Goal: Find specific page/section: Find specific page/section

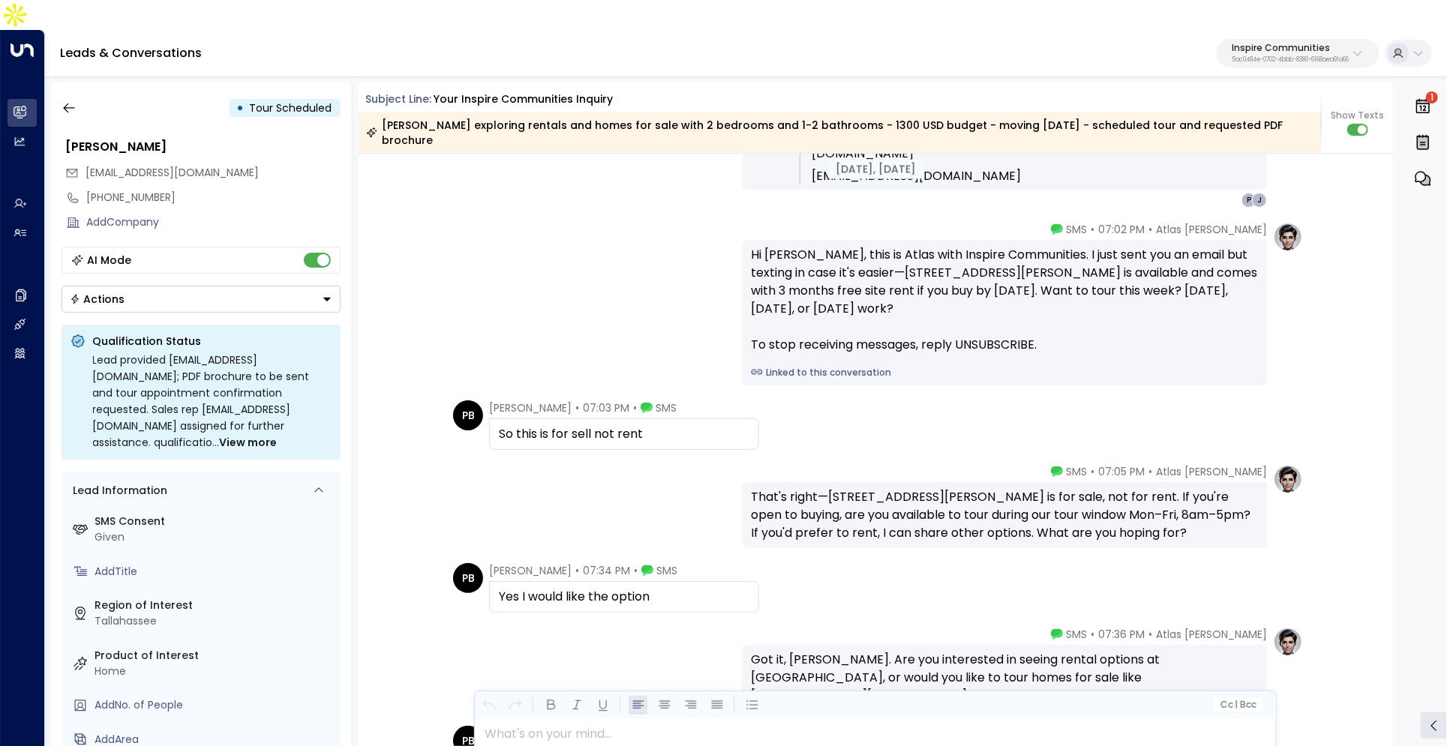
scroll to position [853, 0]
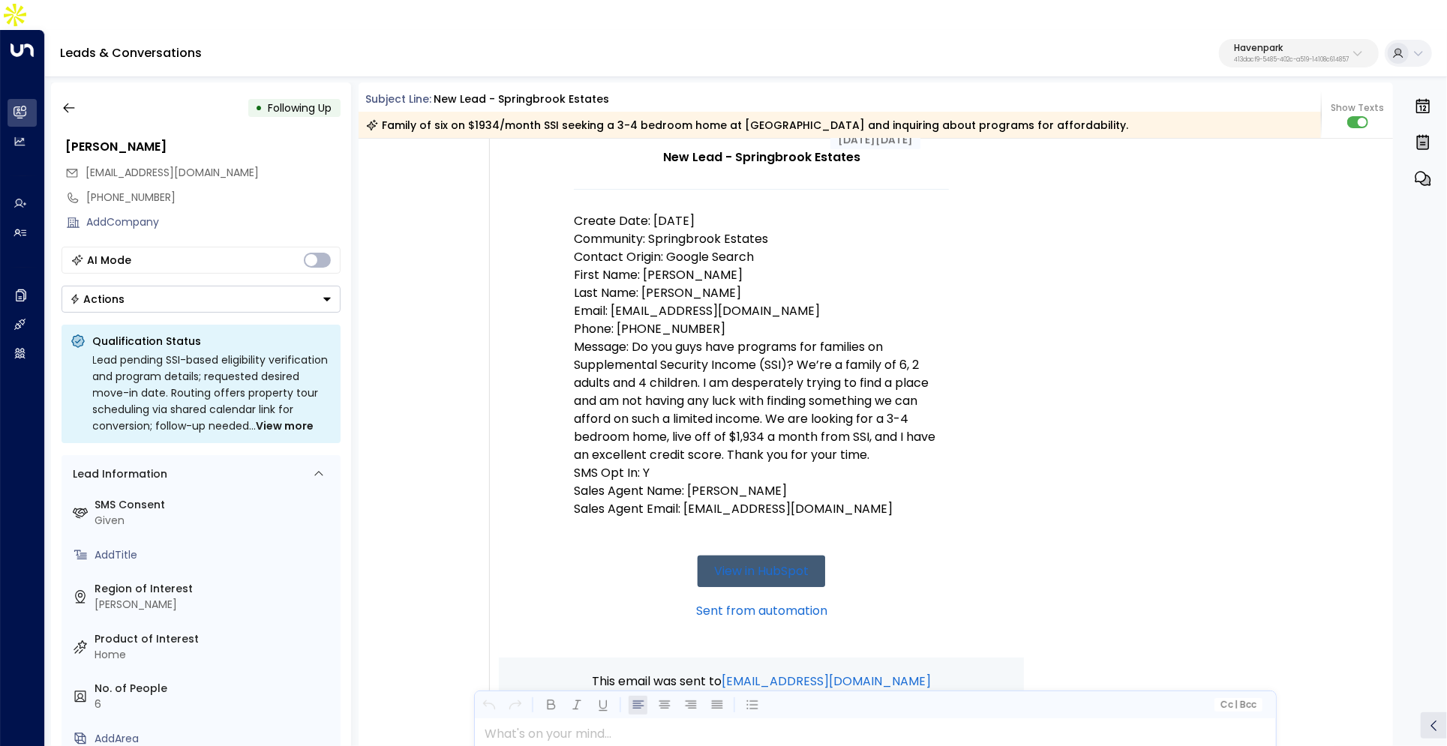
scroll to position [211, 0]
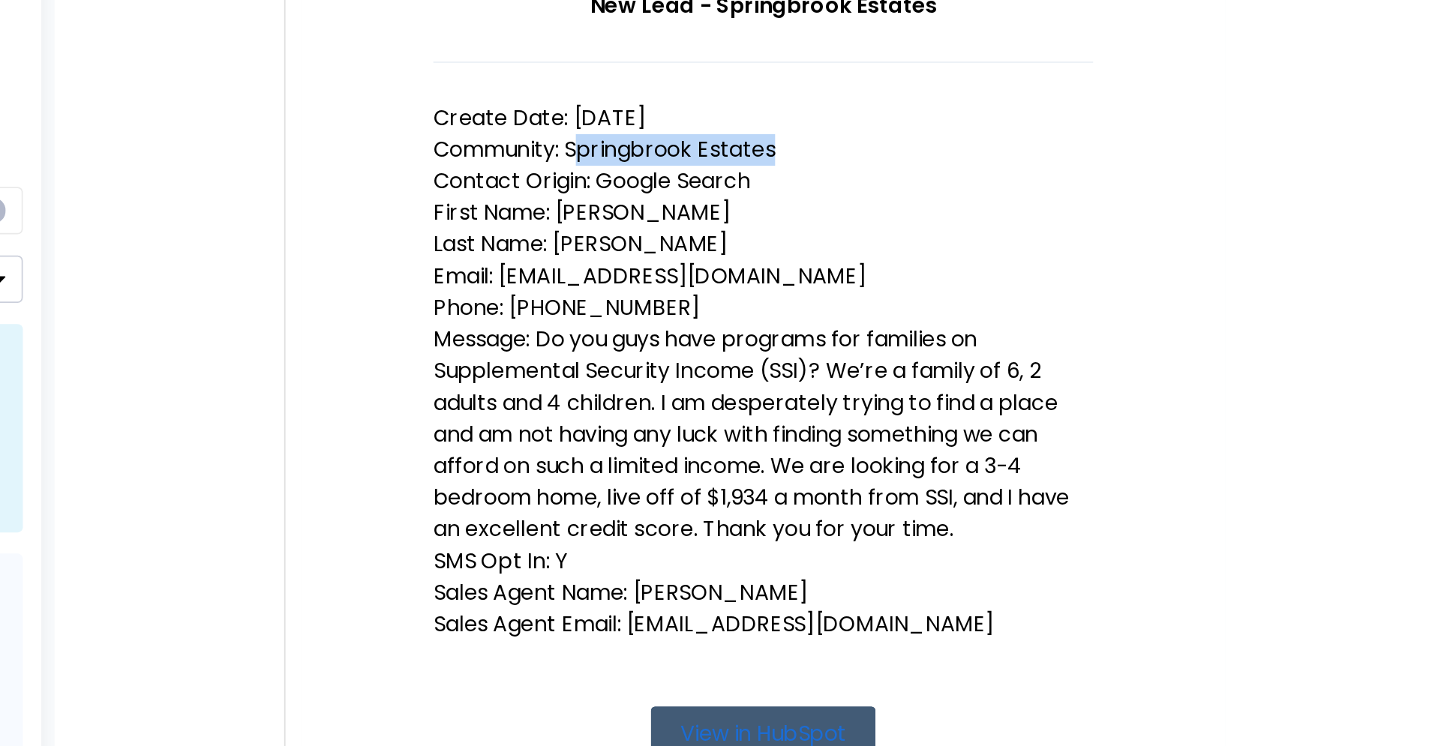
drag, startPoint x: 652, startPoint y: 193, endPoint x: 811, endPoint y: 199, distance: 159.1
click at [811, 217] on p "Community: Springbrook Estates" at bounding box center [761, 226] width 375 height 18
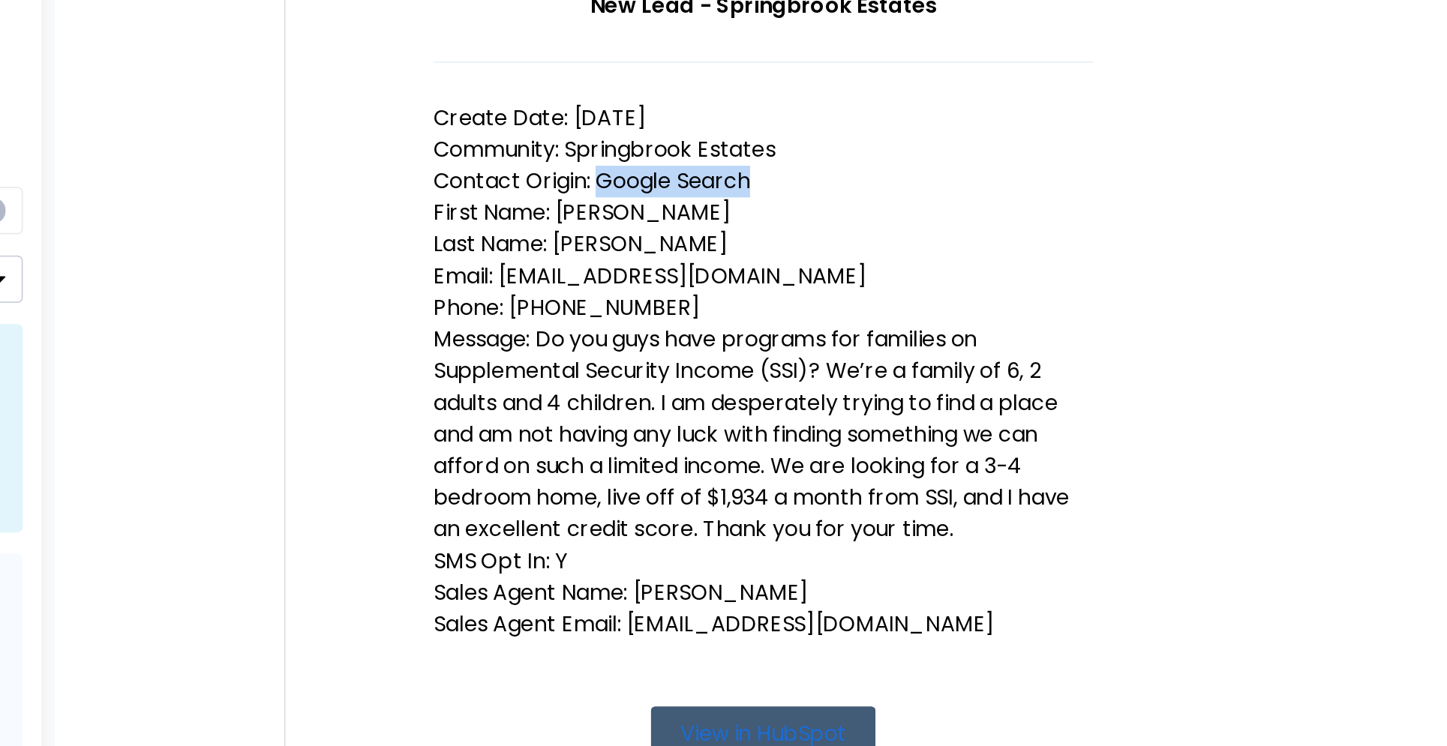
drag, startPoint x: 665, startPoint y: 212, endPoint x: 783, endPoint y: 213, distance: 117.7
click at [783, 235] on p "Contact Origin: Google Search" at bounding box center [761, 244] width 375 height 18
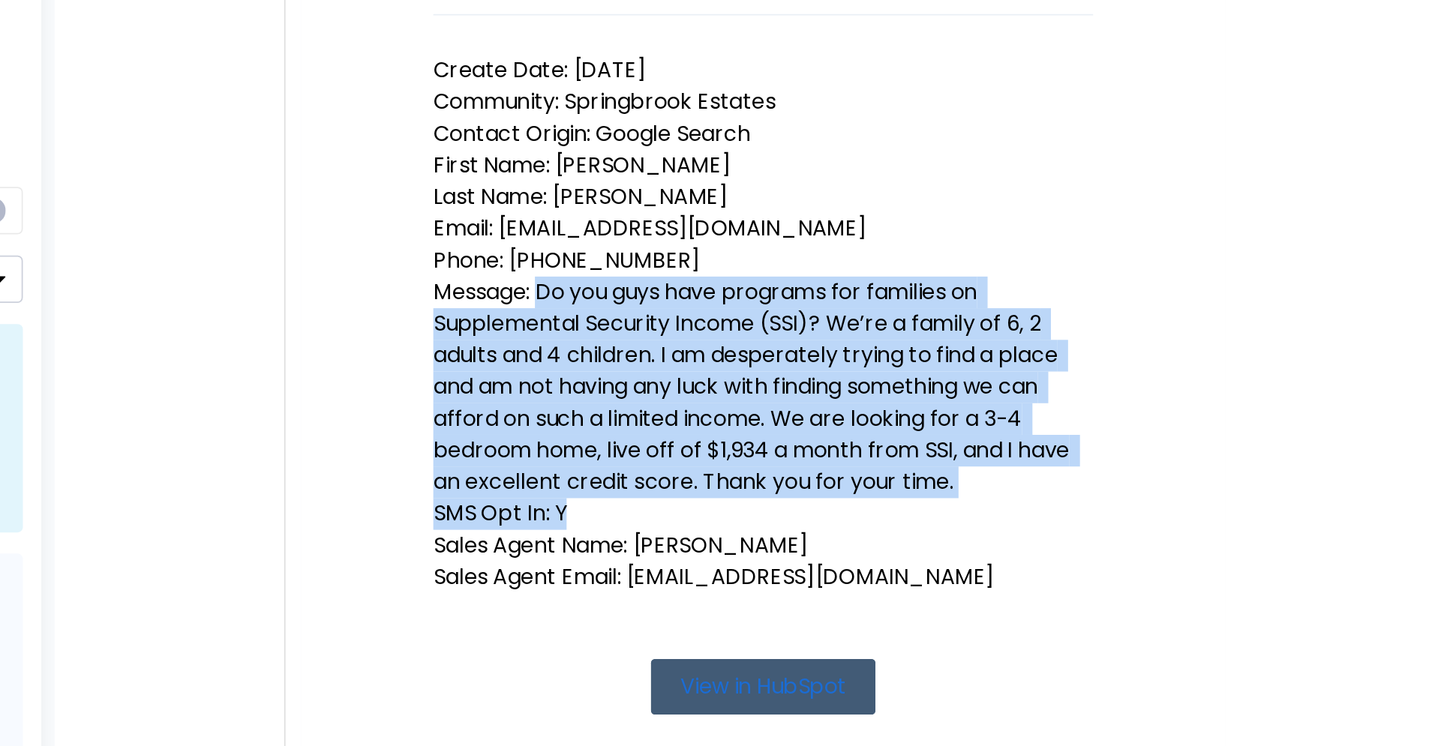
drag, startPoint x: 634, startPoint y: 282, endPoint x: 914, endPoint y: 397, distance: 303.3
click at [914, 397] on td "New Lead - Springbrook Estates Create Date: 8/16/25 Community: Springbrook Esta…" at bounding box center [761, 352] width 375 height 529
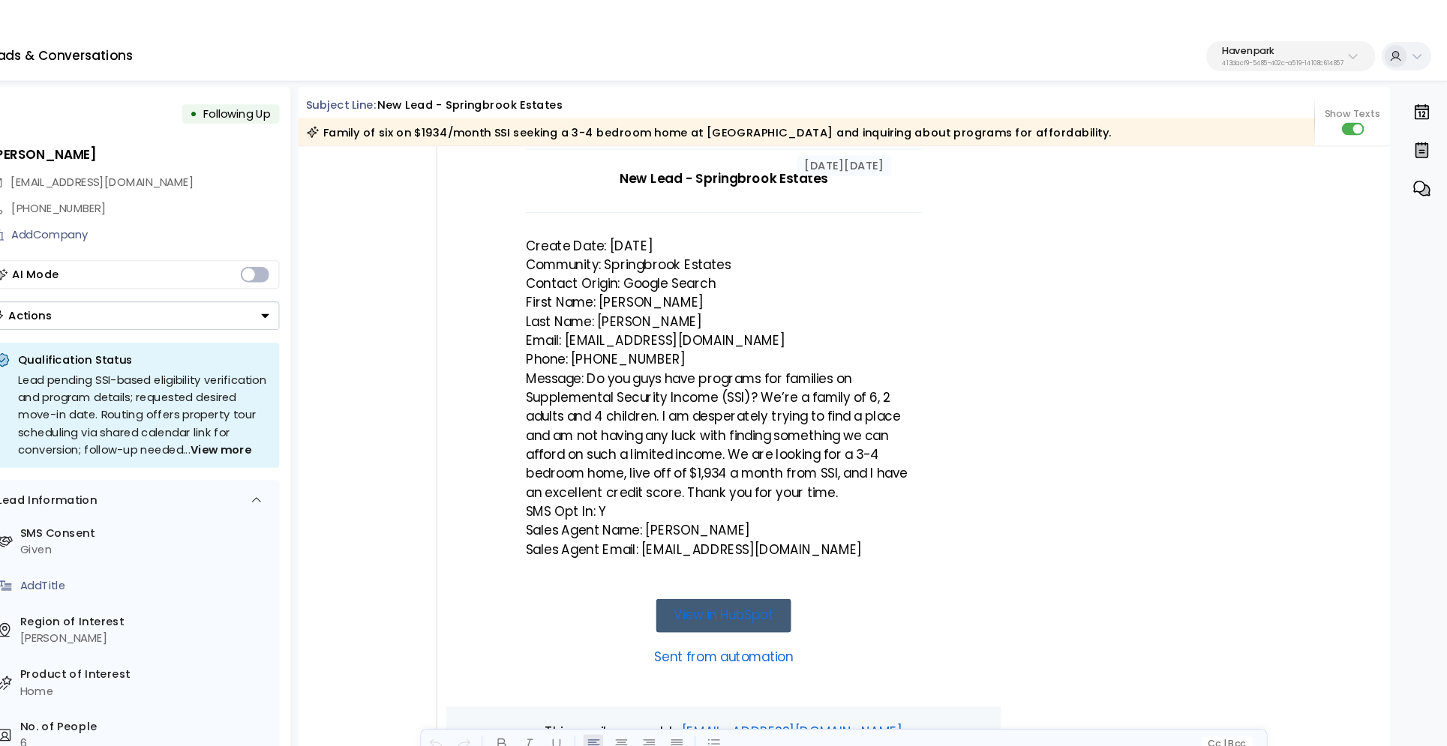
scroll to position [166, 0]
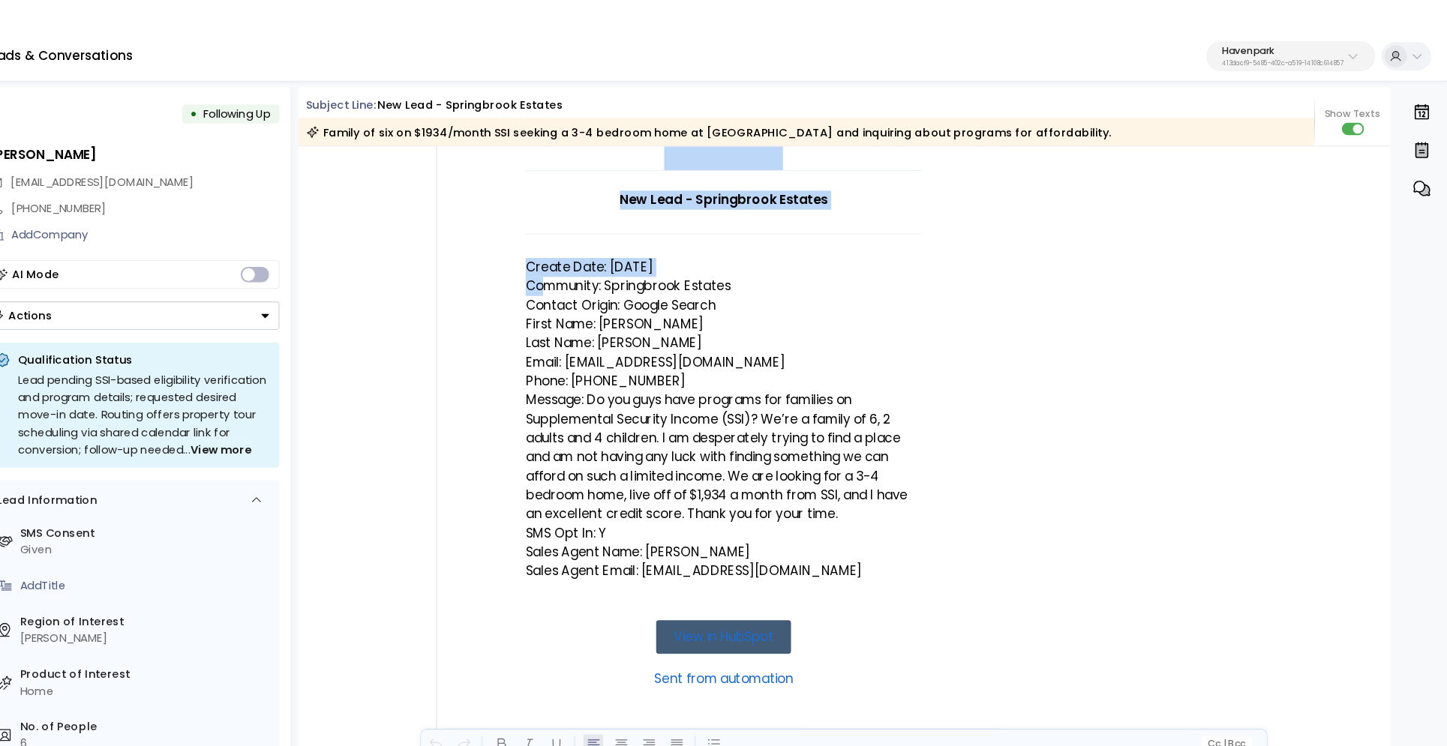
drag, startPoint x: 565, startPoint y: 217, endPoint x: 593, endPoint y: 246, distance: 40.8
click at [593, 246] on td "New Lead - Springbrook Estates Create Date: 8/16/25 Community: Springbrook Esta…" at bounding box center [761, 376] width 525 height 625
click at [595, 262] on p "Community: Springbrook Estates" at bounding box center [761, 271] width 375 height 18
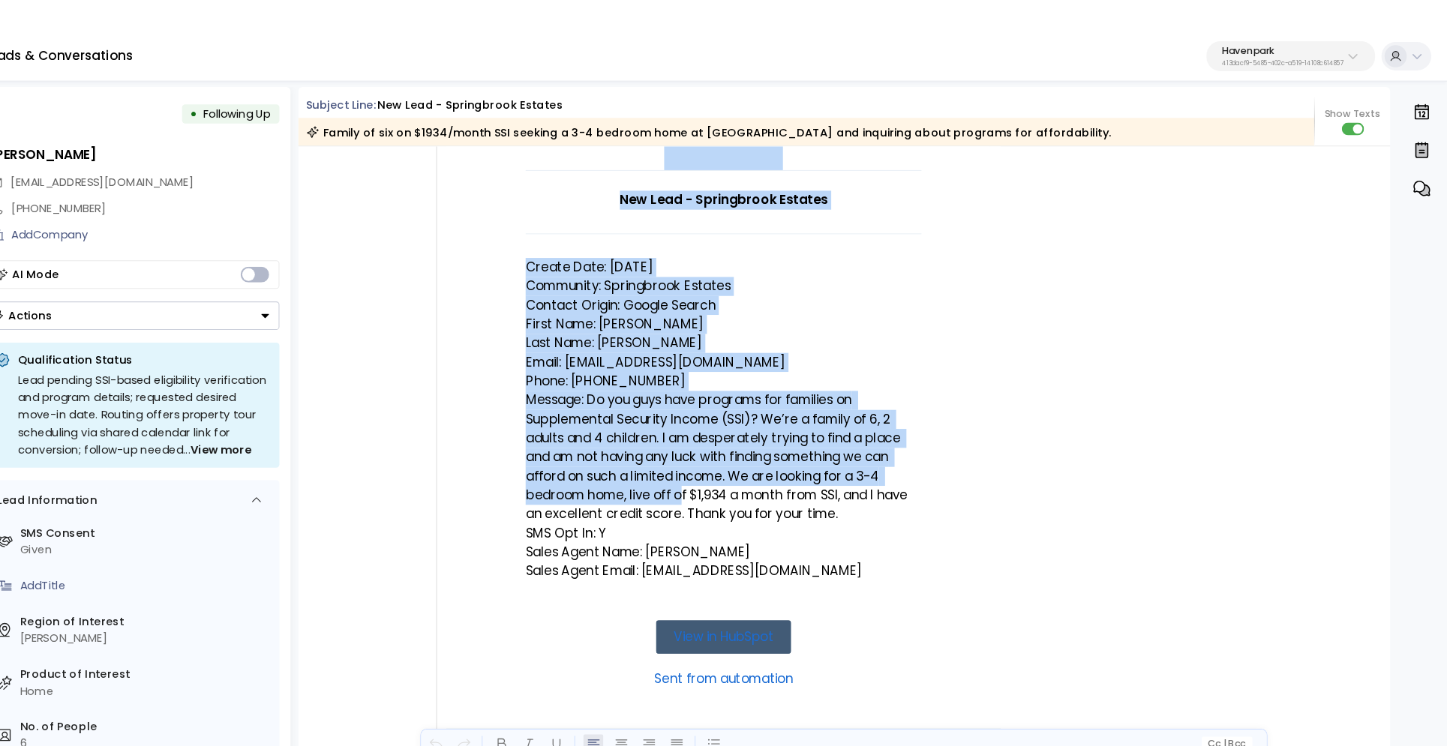
drag, startPoint x: 569, startPoint y: 223, endPoint x: 780, endPoint y: 517, distance: 361.1
click at [720, 451] on td "New Lead - Springbrook Estates Create Date: 8/16/25 Community: Springbrook Esta…" at bounding box center [761, 376] width 525 height 625
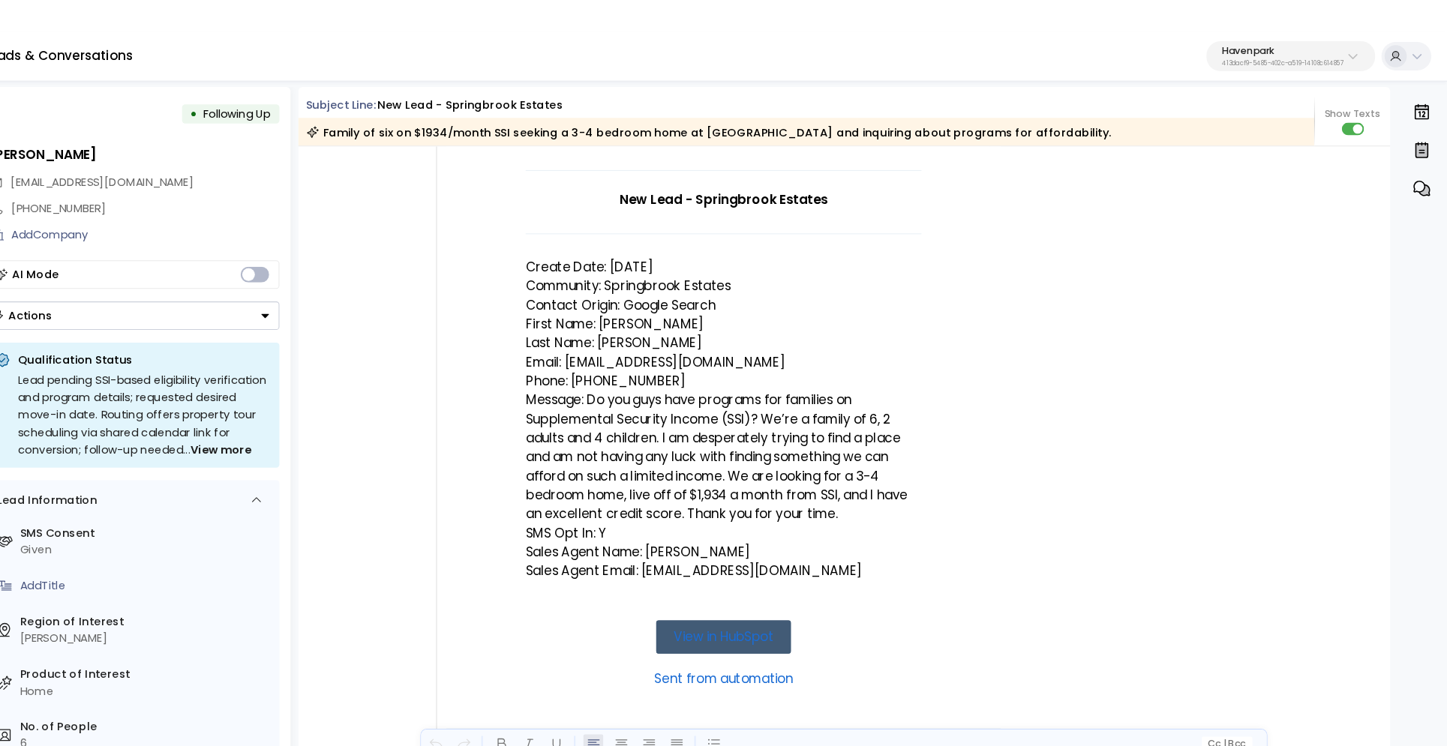
click at [789, 550] on td at bounding box center [761, 568] width 375 height 37
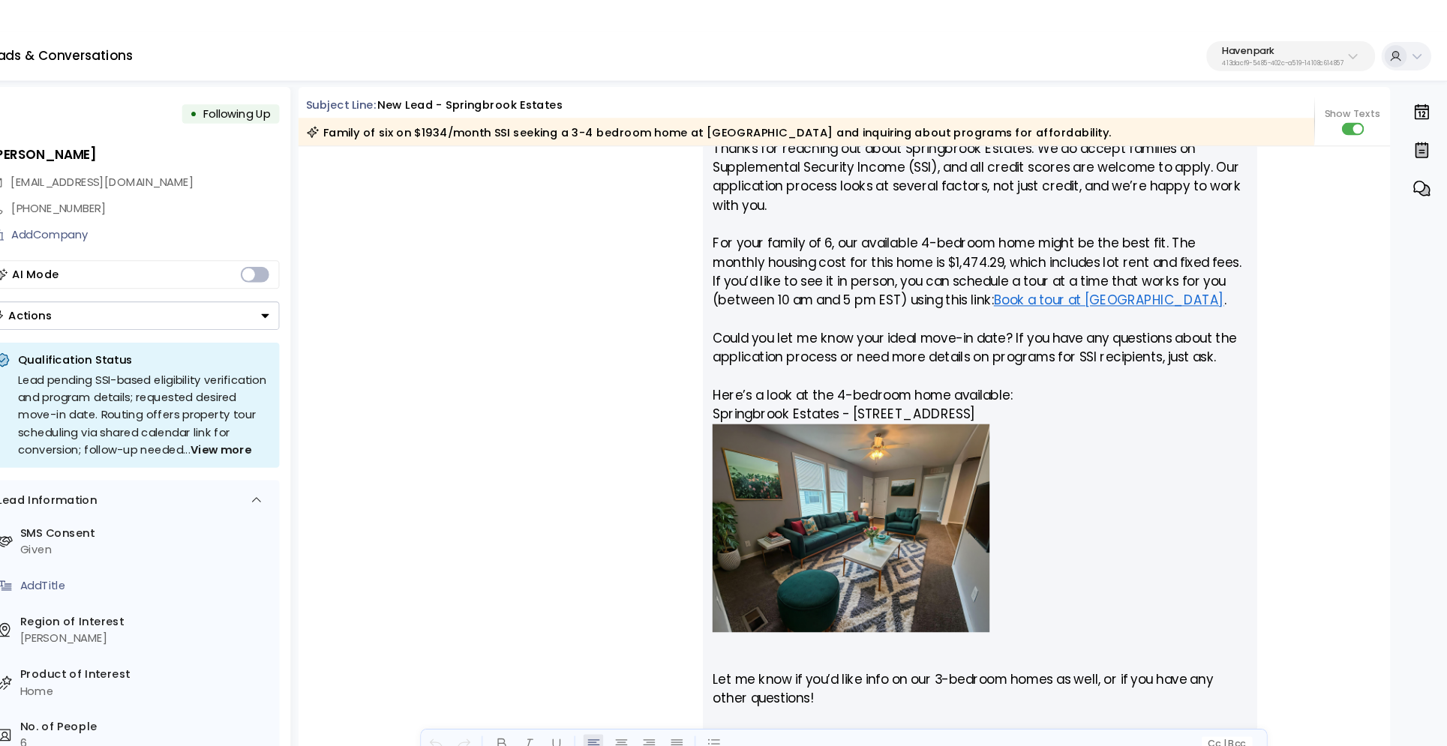
scroll to position [0, 0]
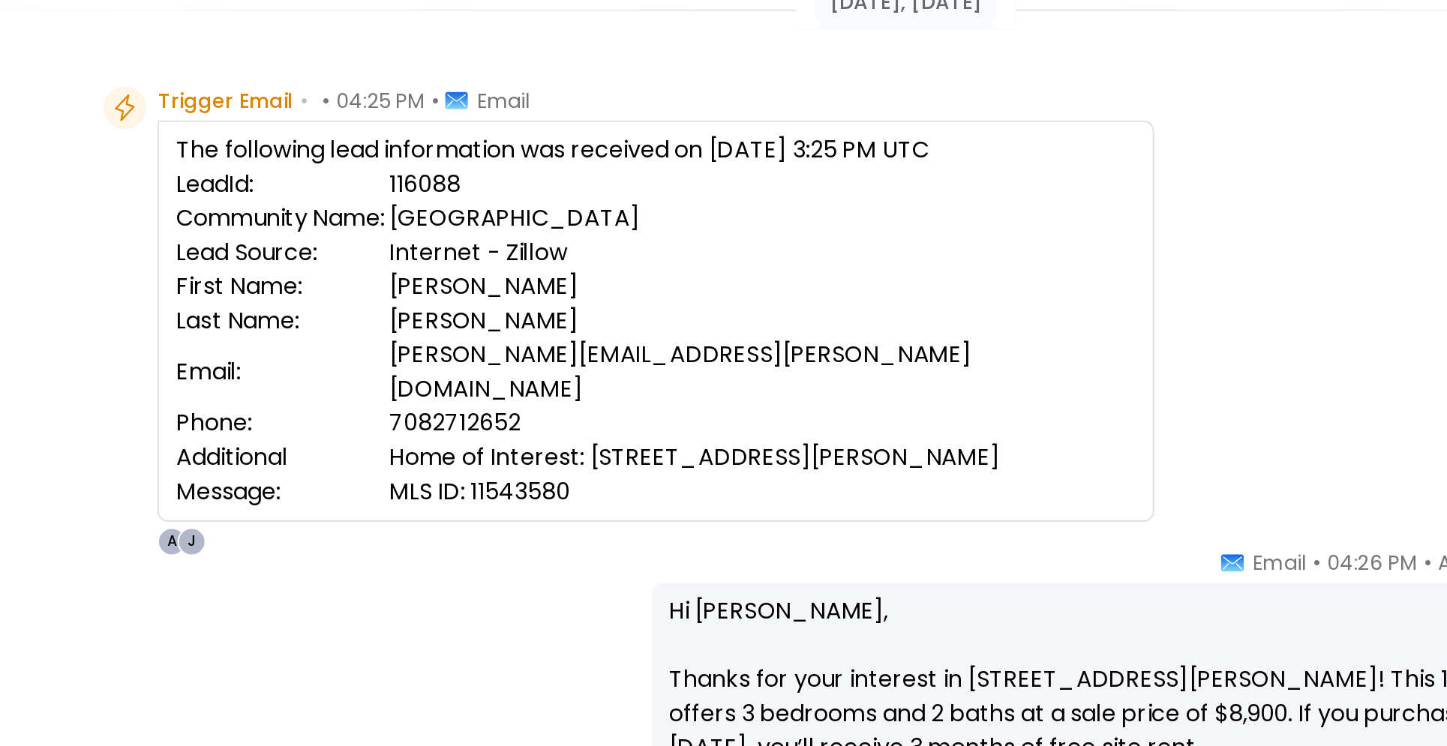
scroll to position [5, 0]
click at [716, 279] on td "Internet - Zillow" at bounding box center [800, 288] width 393 height 18
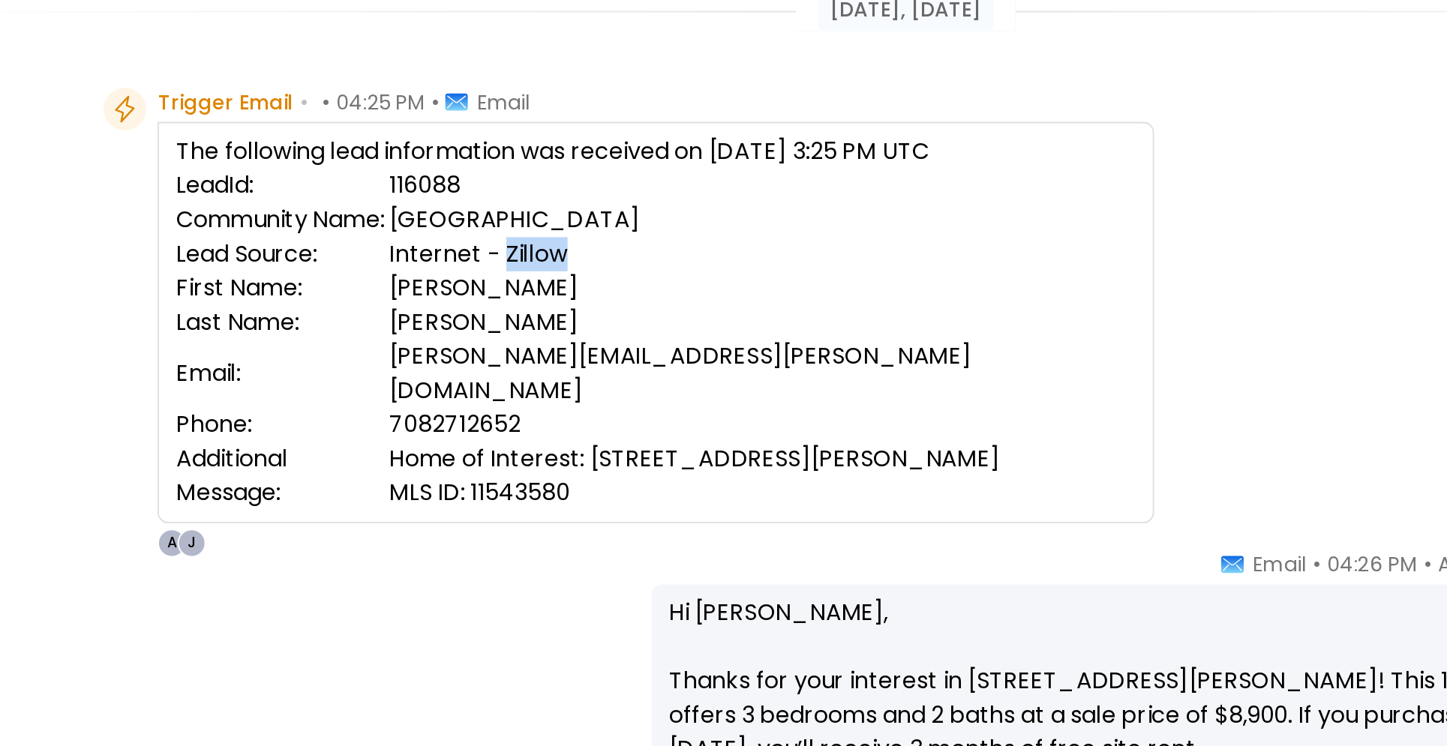
click at [716, 279] on td "Internet - Zillow" at bounding box center [800, 288] width 393 height 18
click at [691, 261] on td "Alpine Village" at bounding box center [800, 270] width 393 height 18
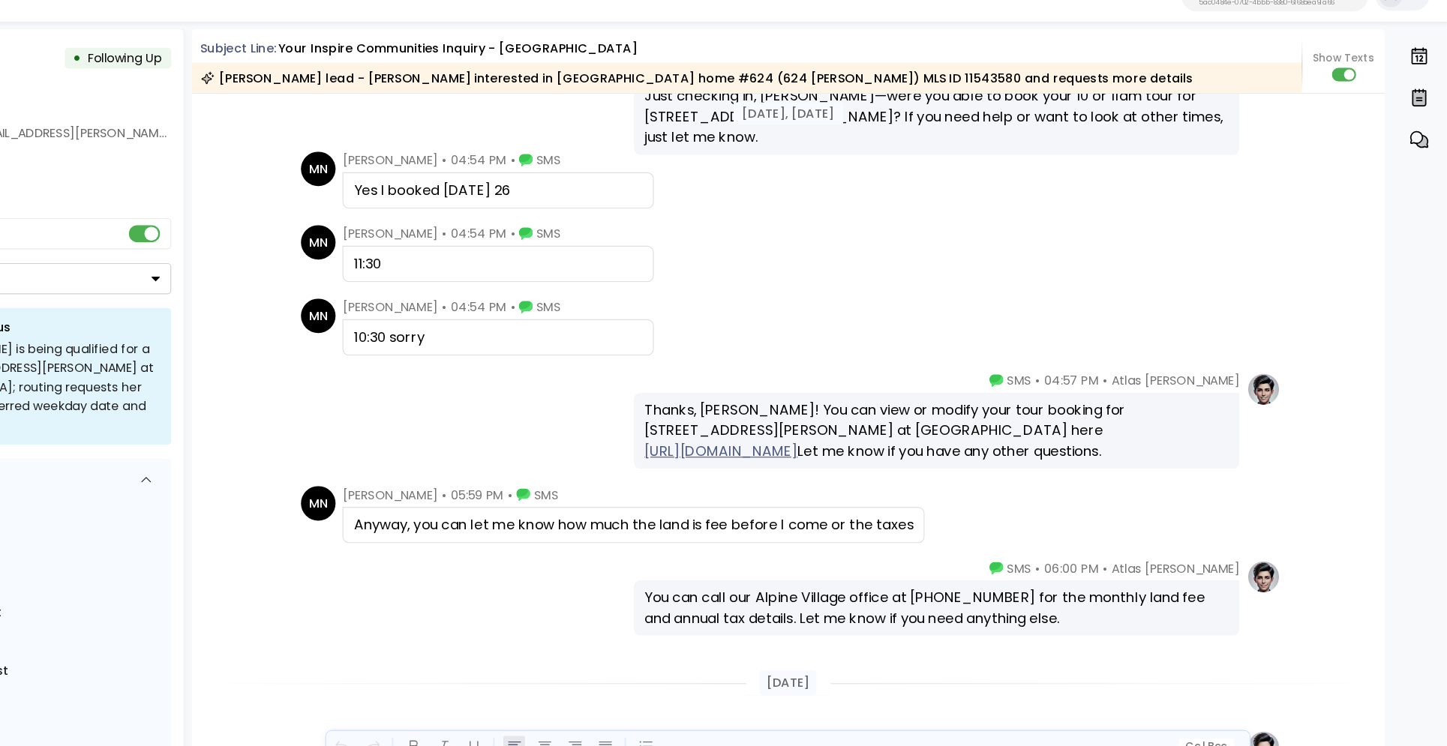
scroll to position [1655, 0]
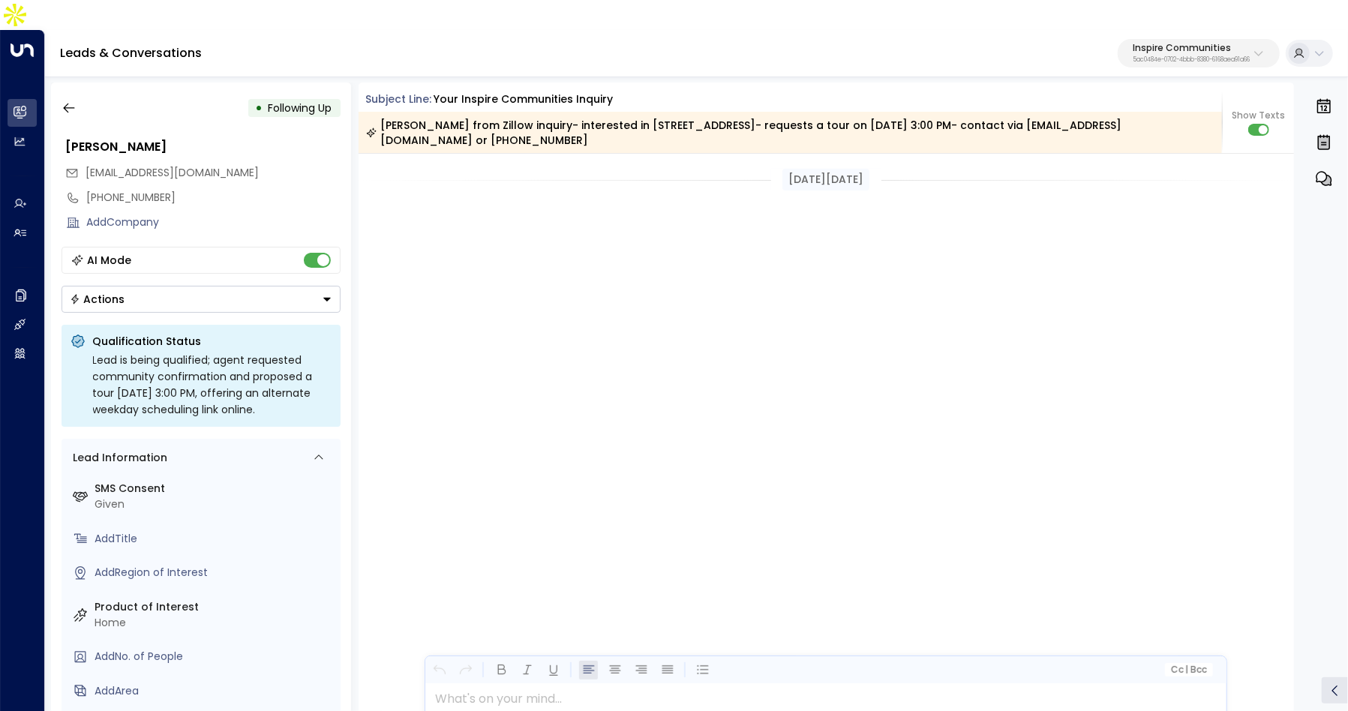
scroll to position [1695, 0]
